Goal: Task Accomplishment & Management: Manage account settings

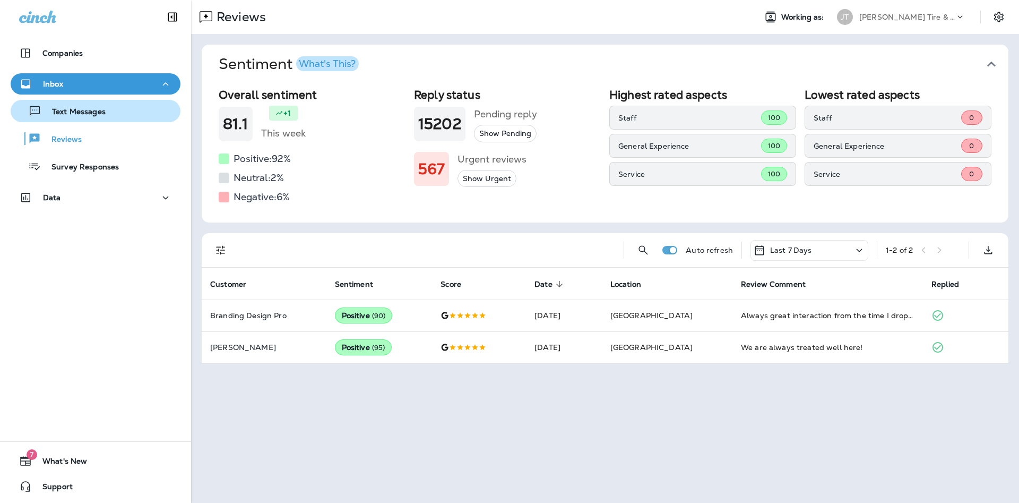
click at [91, 111] on p "Text Messages" at bounding box center [73, 112] width 64 height 10
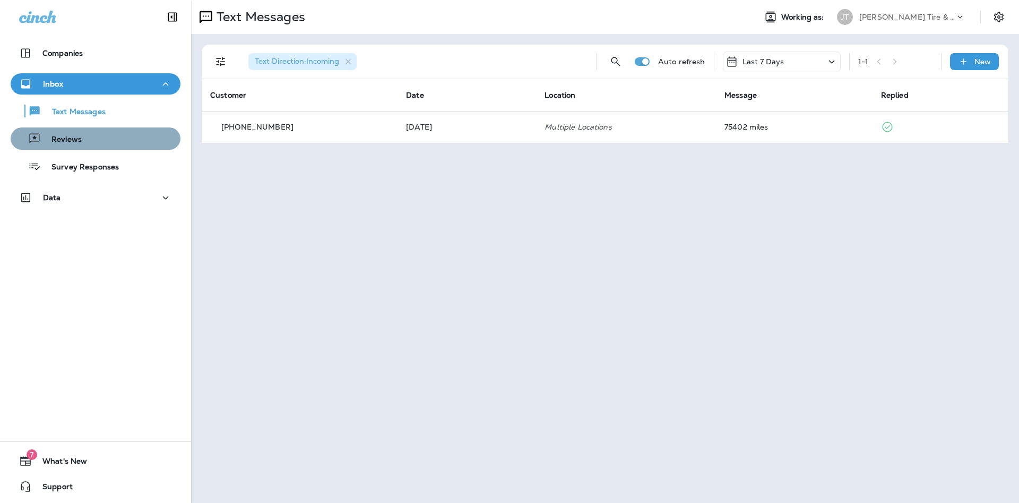
click at [72, 145] on div "Reviews" at bounding box center [48, 139] width 67 height 16
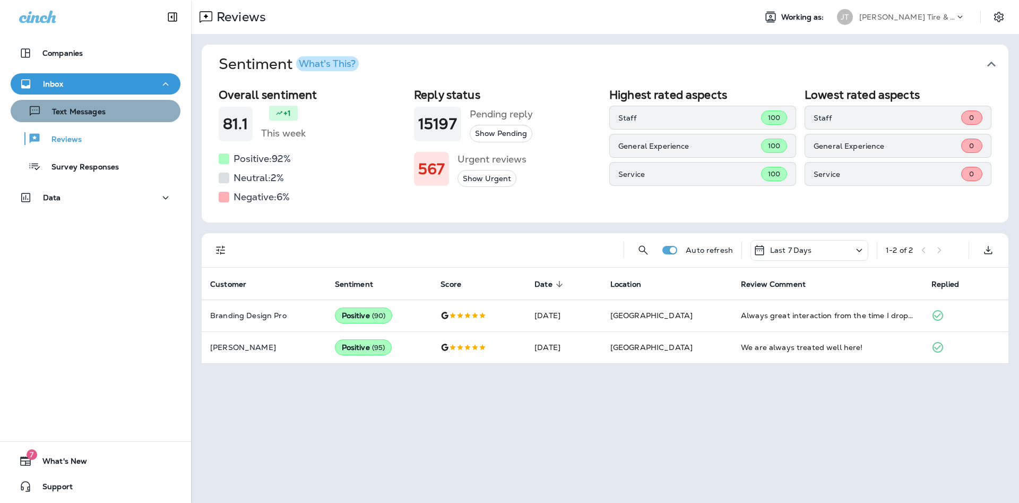
click at [79, 115] on p "Text Messages" at bounding box center [73, 112] width 64 height 10
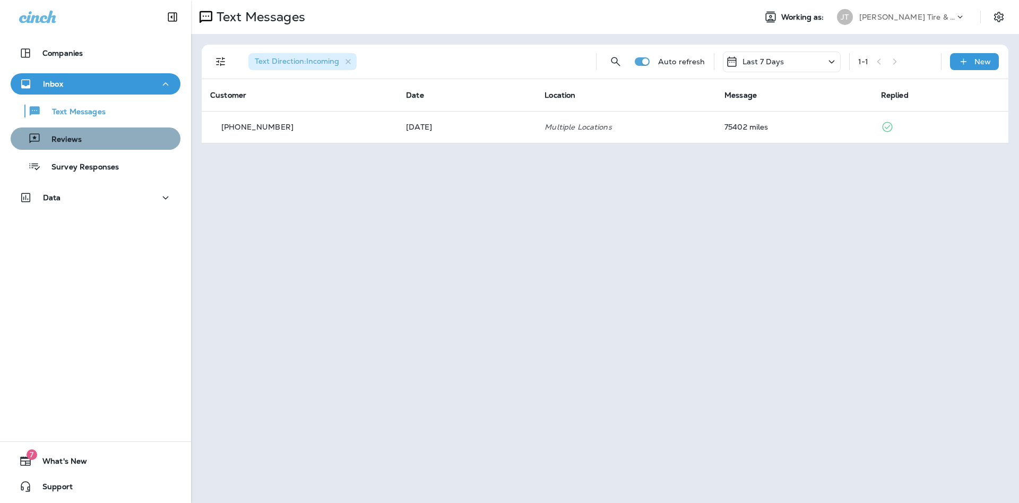
click at [55, 142] on p "Reviews" at bounding box center [61, 140] width 41 height 10
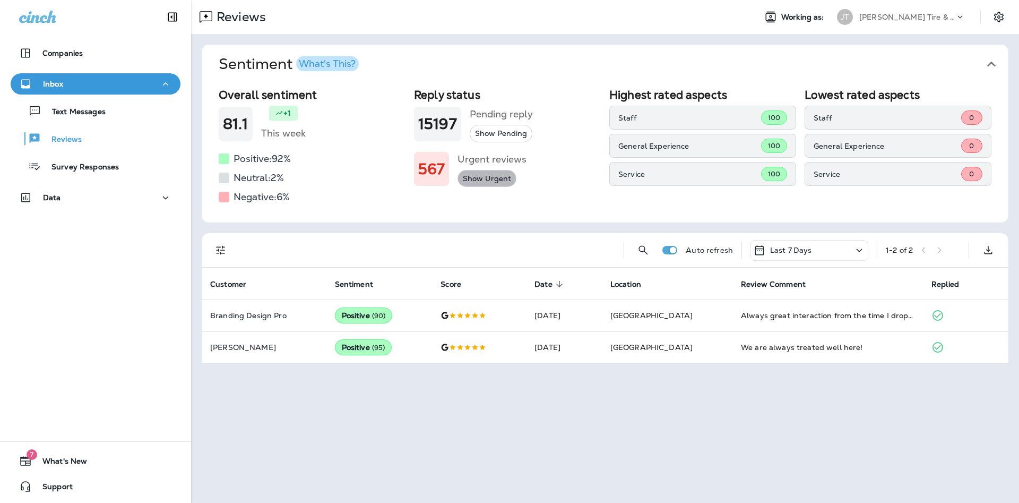
click at [484, 179] on button "Show Urgent" at bounding box center [487, 179] width 59 height 18
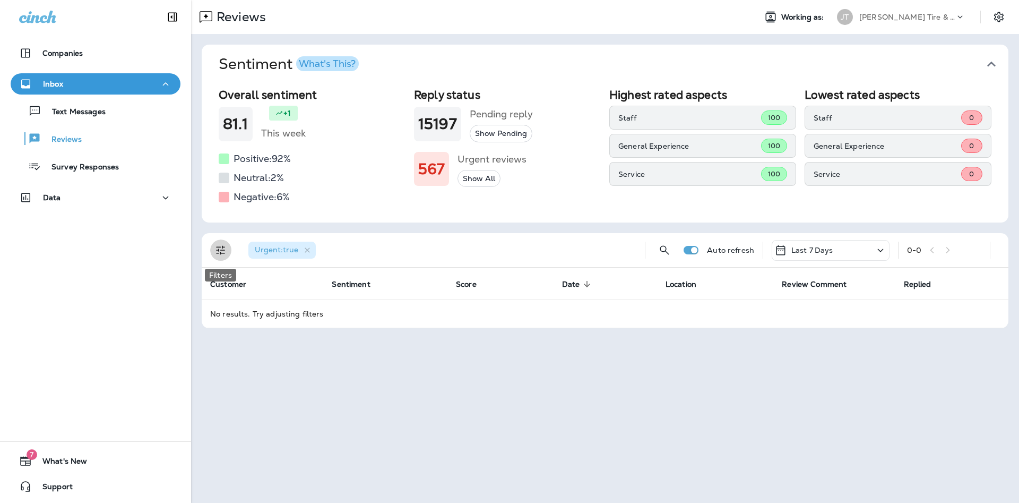
click at [220, 250] on icon "Filters" at bounding box center [221, 250] width 13 height 13
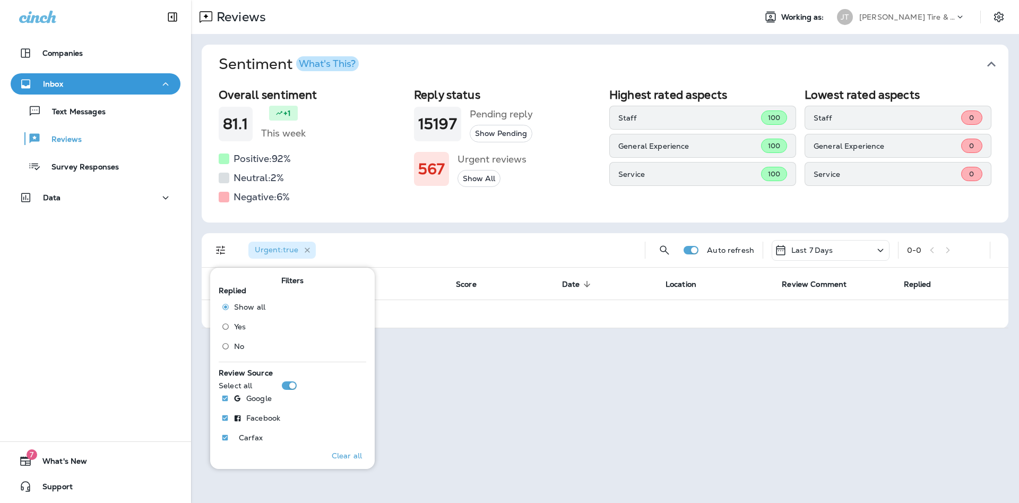
click at [310, 250] on icon "button" at bounding box center [307, 250] width 9 height 9
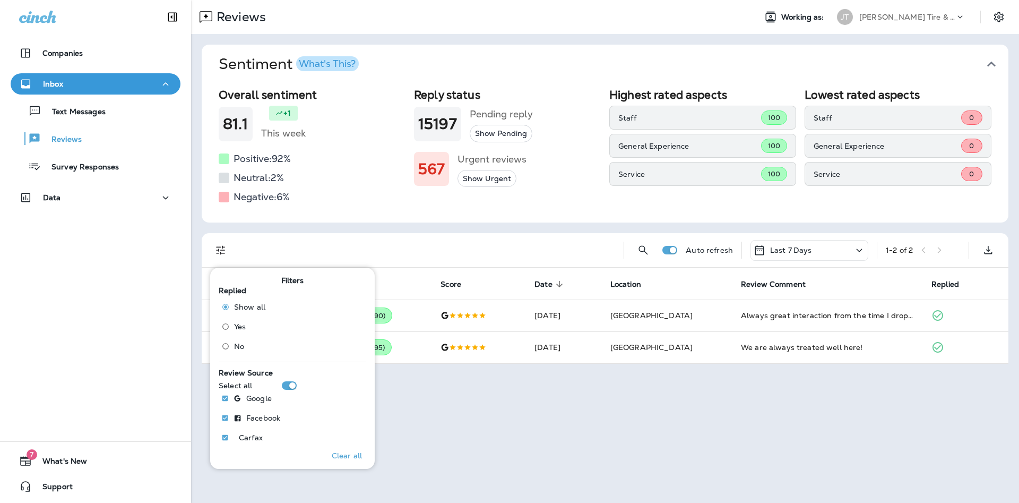
click at [639, 441] on div "Reviews Working as: [PERSON_NAME] Tire & Auto Sentiment What's This? Overall se…" at bounding box center [605, 251] width 828 height 503
